Goal: Transaction & Acquisition: Purchase product/service

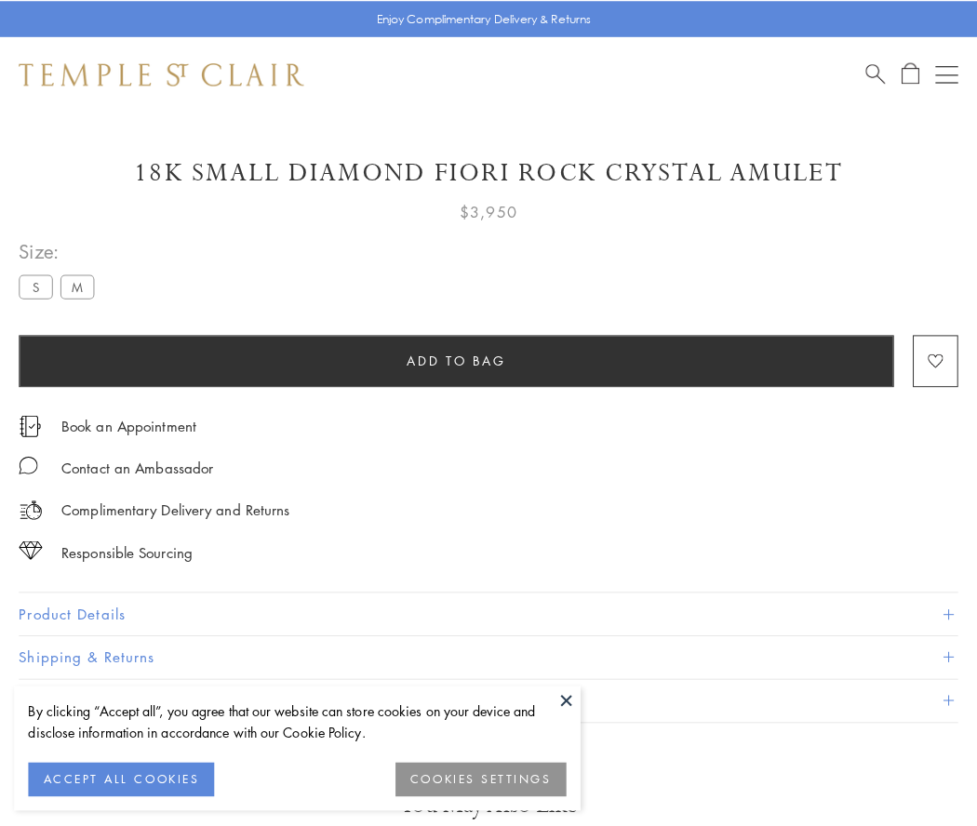
scroll to position [110, 0]
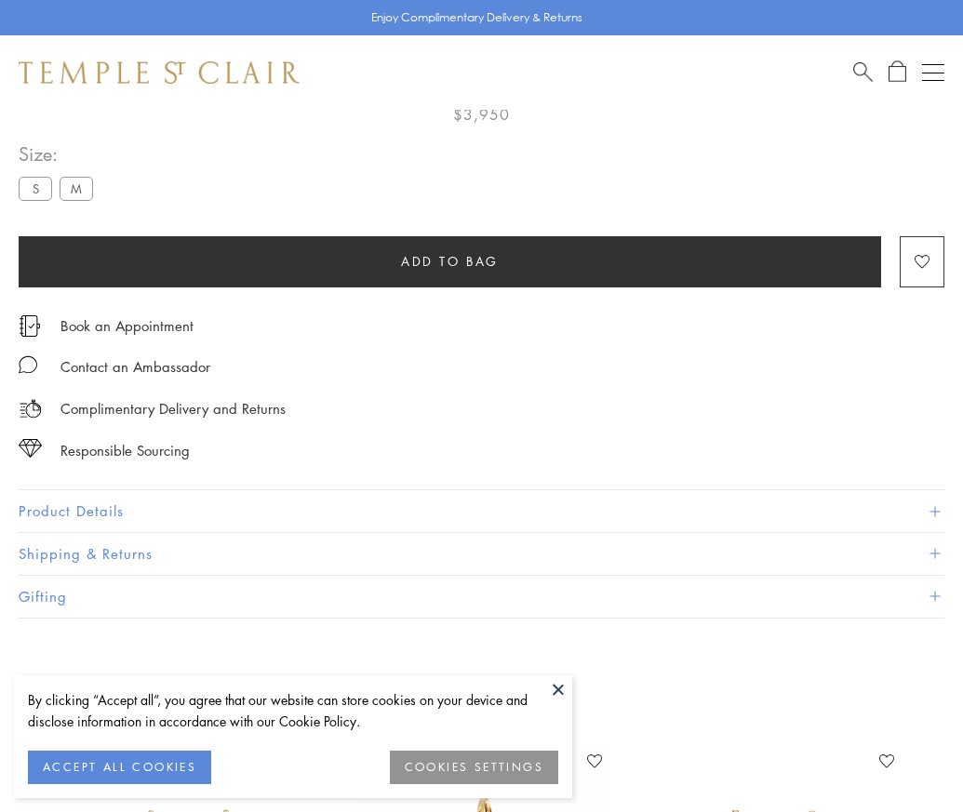
click at [449, 260] on span "Add to bag" at bounding box center [450, 261] width 98 height 20
